Goal: Find contact information

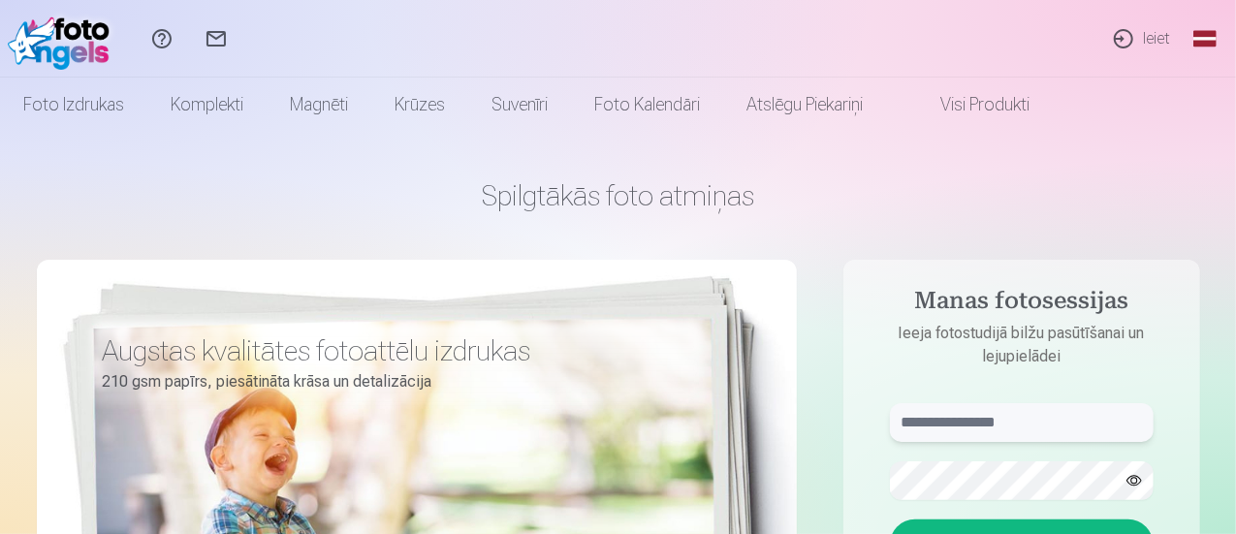
click at [941, 424] on input "text" at bounding box center [1022, 422] width 264 height 39
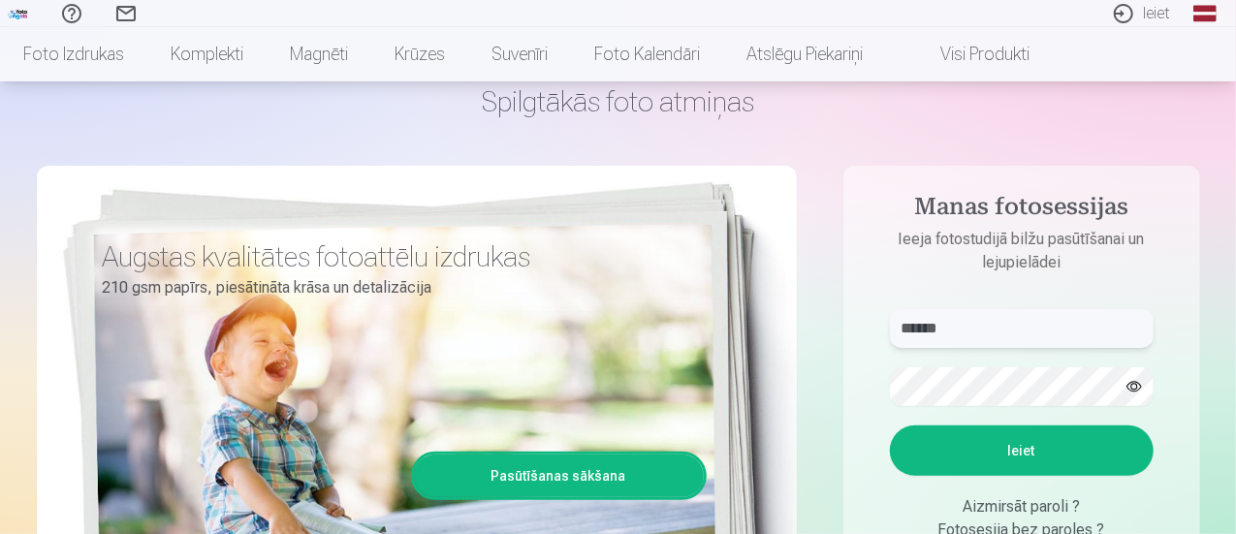
scroll to position [113, 0]
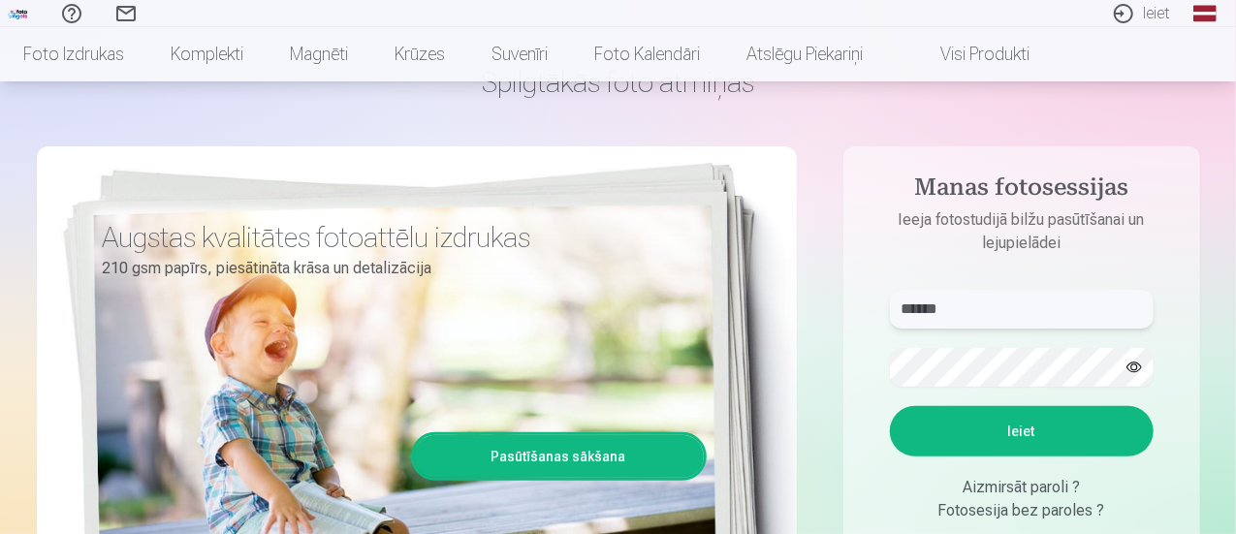
type input "******"
click at [1061, 418] on button "Ieiet" at bounding box center [1022, 431] width 264 height 50
click at [890, 406] on button "Ieiet" at bounding box center [1022, 431] width 264 height 50
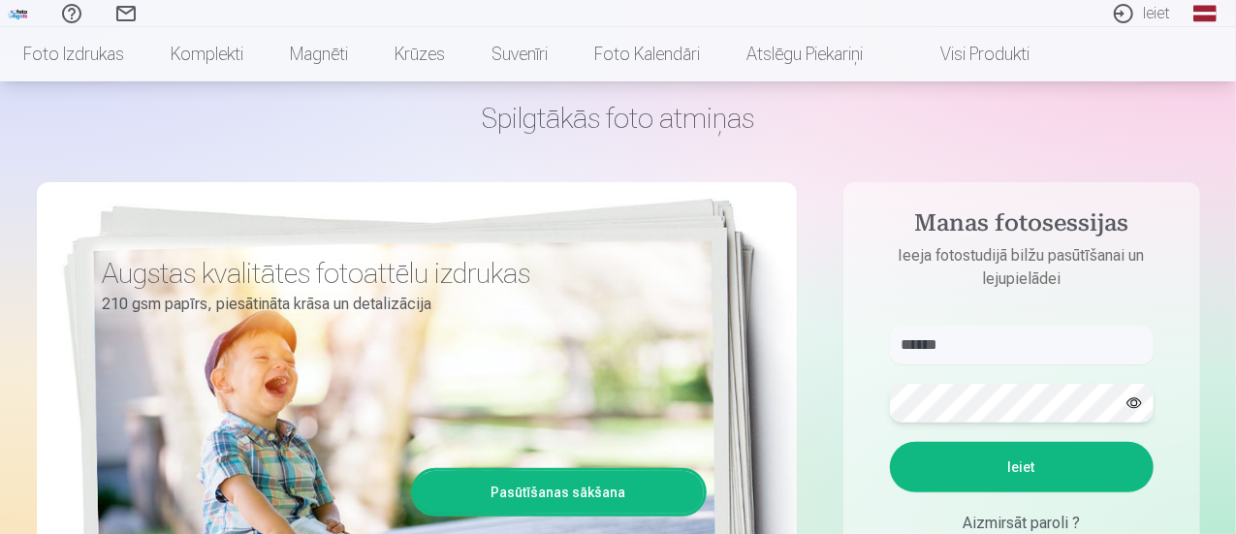
scroll to position [77, 0]
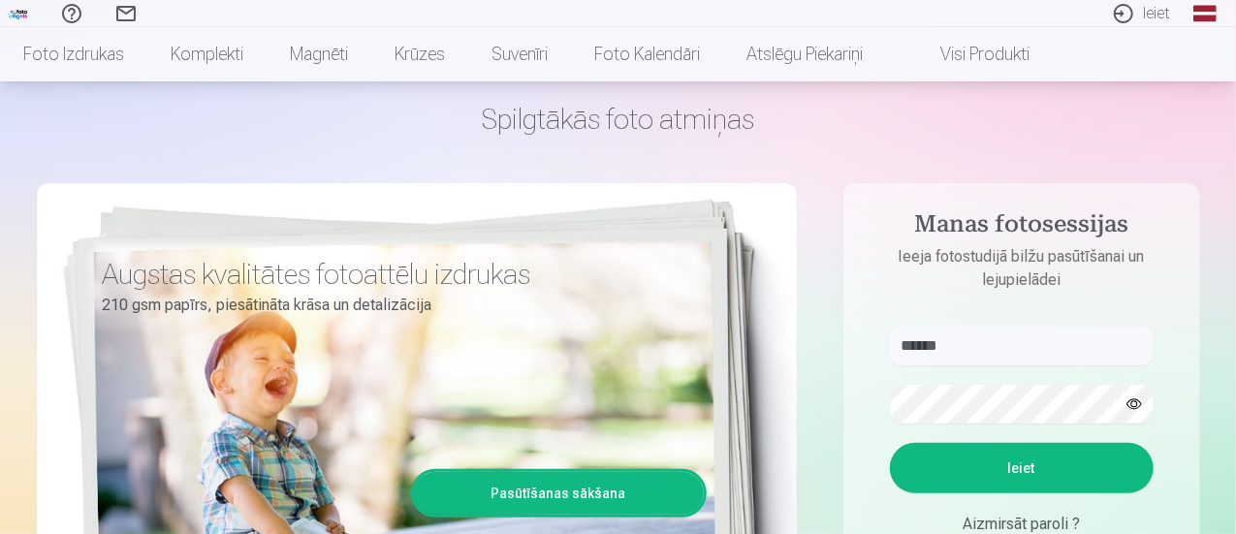
click at [987, 473] on button "Ieiet" at bounding box center [1022, 468] width 264 height 50
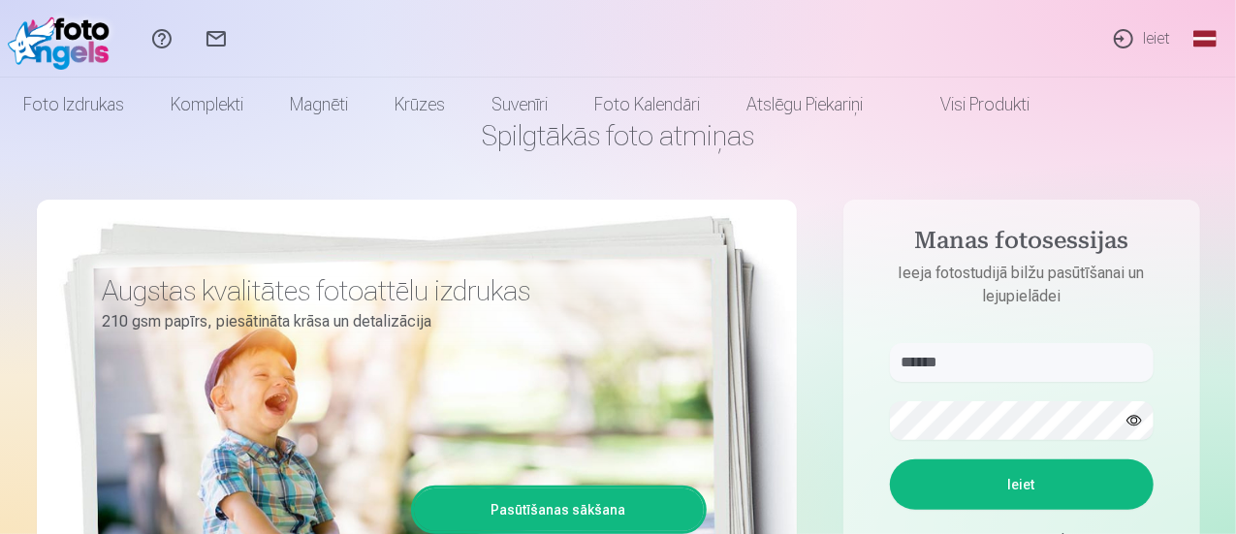
scroll to position [0, 0]
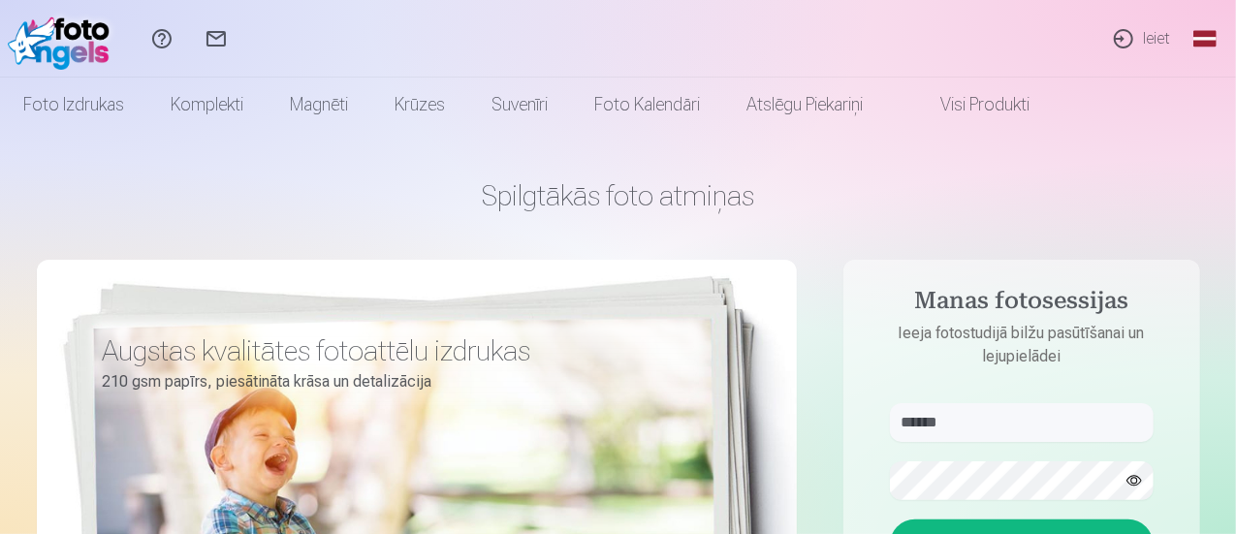
click at [189, 34] on link "Palīdzības centrs" at bounding box center [162, 39] width 54 height 78
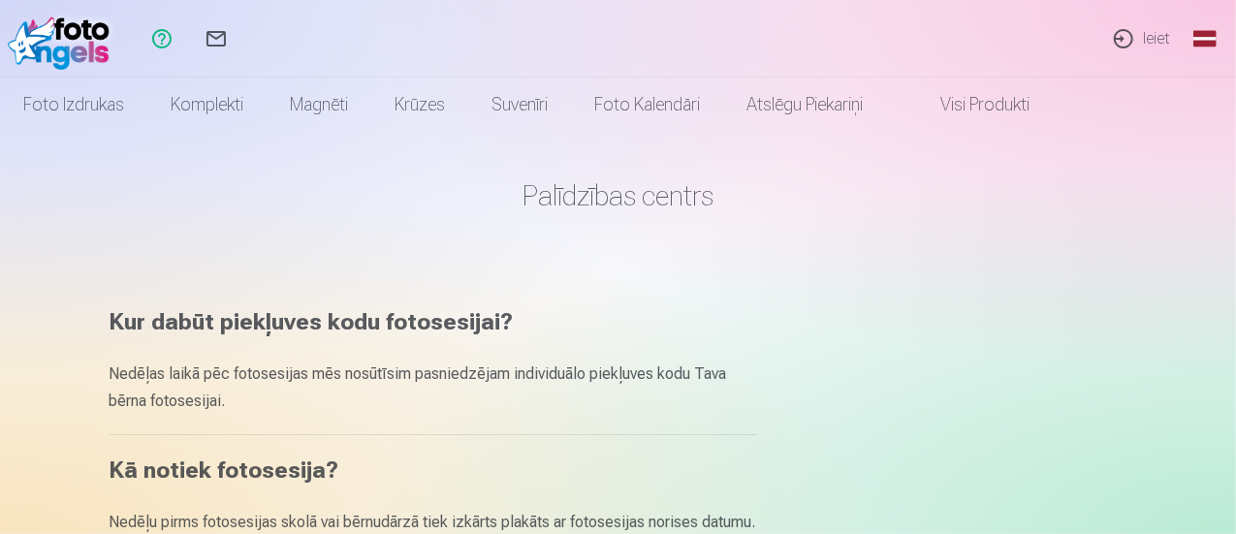
click at [243, 35] on link "Sazinies ar mums" at bounding box center [216, 39] width 54 height 78
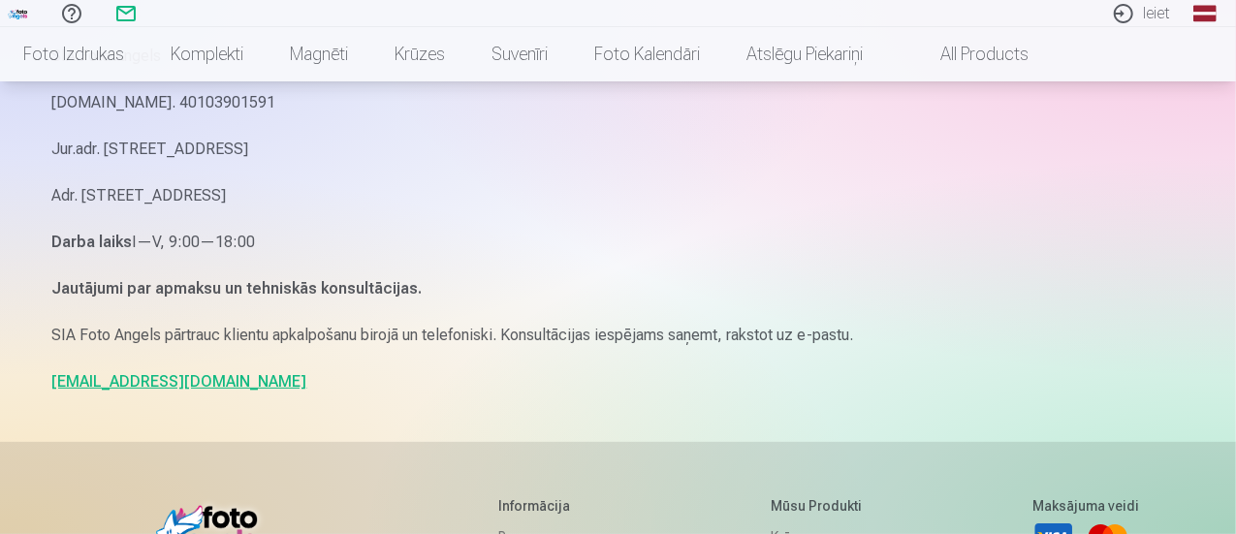
scroll to position [218, 0]
drag, startPoint x: 186, startPoint y: 382, endPoint x: 41, endPoint y: 371, distance: 145.8
click at [41, 371] on div "Sazinies ar mums SIA Foto Angels Reg.Nr. 40103901591 Jur.adr. Rīga, Dzelzavas i…" at bounding box center [619, 378] width 1164 height 1193
copy link "info@fotoangels.lv"
